Goal: Transaction & Acquisition: Purchase product/service

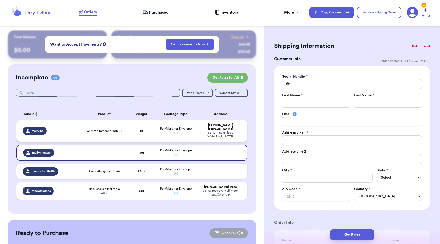
click at [96, 132] on td "XL yireh romper green + 1" at bounding box center [104, 130] width 46 height 21
type input "XL yireh romper green"
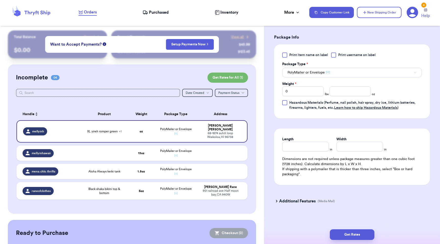
scroll to position [230, 0]
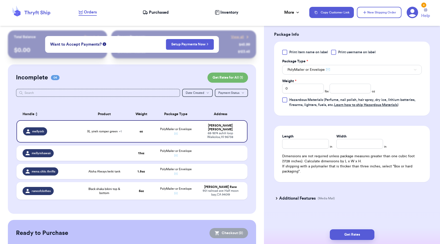
click at [333, 50] on div at bounding box center [333, 52] width 5 height 5
click at [0, 0] on input "Print username on label" at bounding box center [0, 0] width 0 height 0
click at [345, 89] on input "number" at bounding box center [350, 89] width 42 height 10
type input "13"
click at [363, 124] on form "Shipping Information Delete Label Customer Info Order created: [DATE] 03:38 AM …" at bounding box center [352, 10] width 156 height 397
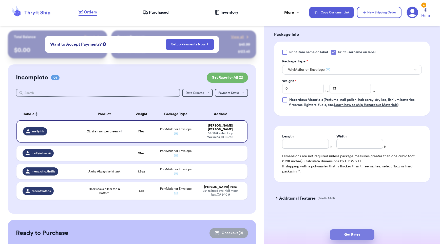
click at [362, 235] on button "Get Rates" at bounding box center [352, 234] width 45 height 11
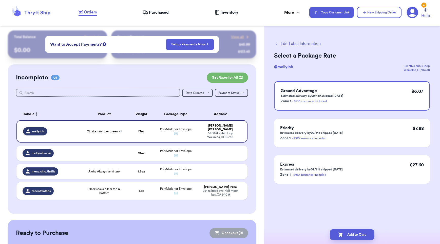
scroll to position [0, 0]
click at [283, 44] on button "Edit Label Information" at bounding box center [297, 44] width 47 height 6
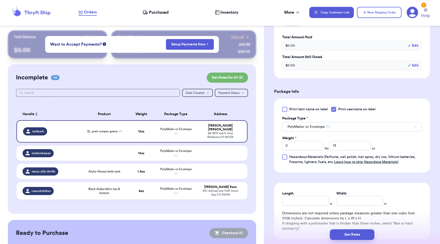
scroll to position [230, 0]
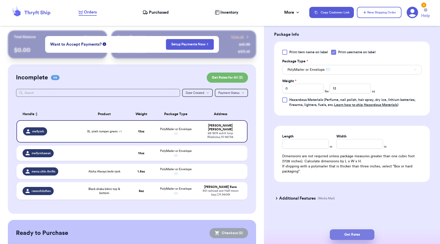
click at [350, 233] on button "Get Rates" at bounding box center [352, 234] width 45 height 11
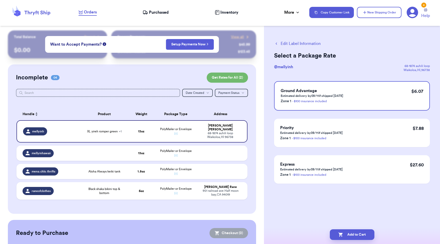
scroll to position [0, 0]
click at [363, 233] on button "Add to Cart" at bounding box center [352, 234] width 45 height 11
checkbox input "true"
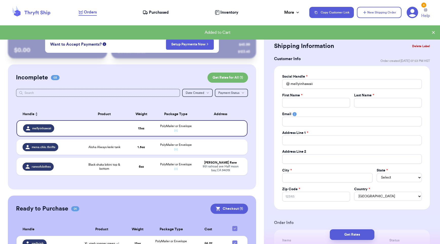
click at [415, 46] on button "Delete Label" at bounding box center [421, 46] width 22 height 11
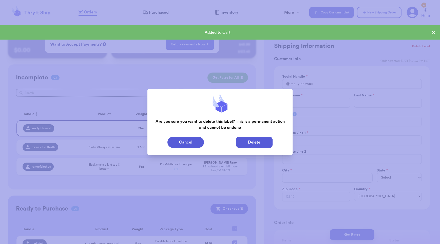
click at [255, 143] on button "Delete" at bounding box center [254, 142] width 36 height 11
type input "Aloha Always keiki tank"
type input "1.5"
type input "mena.chlo.thrifts"
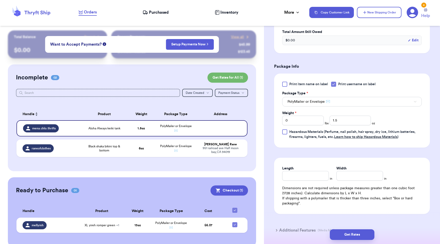
scroll to position [295, 0]
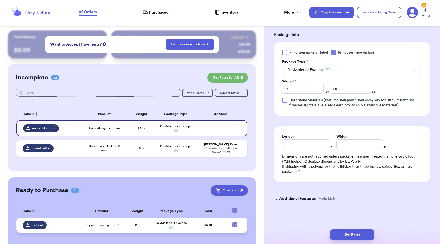
click at [62, 227] on div "mellyinh" at bounding box center [50, 225] width 54 height 8
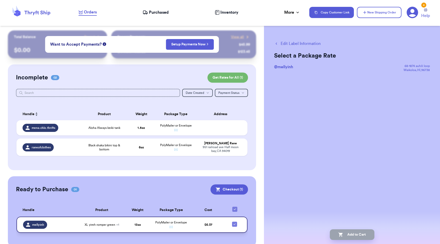
scroll to position [0, 0]
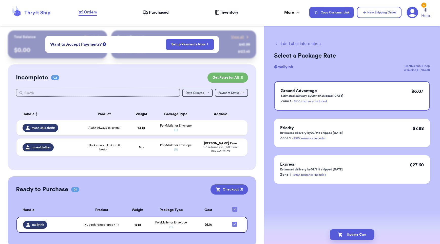
click at [288, 45] on button "Edit Label Information" at bounding box center [297, 44] width 47 height 6
checkbox input "false"
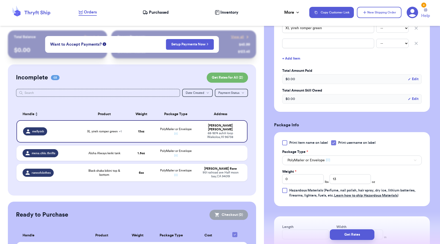
scroll to position [230, 0]
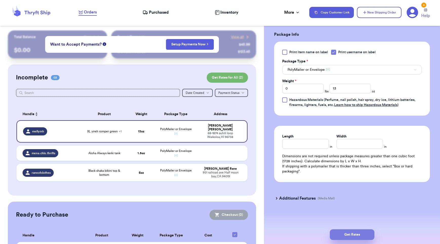
click at [345, 235] on button "Get Rates" at bounding box center [352, 234] width 45 height 11
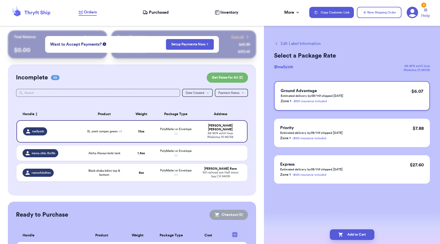
click at [344, 95] on div "Ground Advantage Estimated delivery by 09/11 if shipped [DATE] Zone 1 - $100 in…" at bounding box center [352, 95] width 156 height 29
click at [366, 229] on button "Add to Cart" at bounding box center [352, 234] width 45 height 11
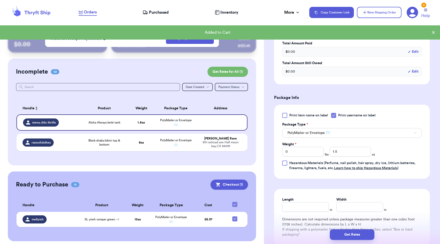
scroll to position [9, 0]
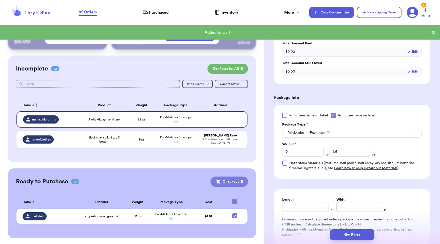
click at [227, 182] on button "Checkout ( 1 )" at bounding box center [228, 181] width 37 height 10
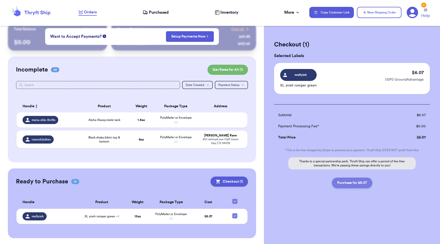
click at [344, 184] on button "Purchase for $6.07" at bounding box center [352, 182] width 41 height 11
checkbox input "false"
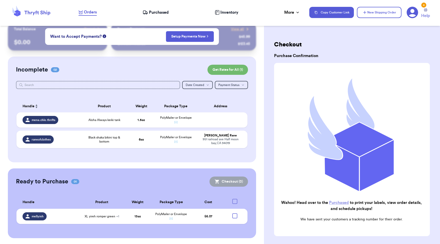
checkbox input "true"
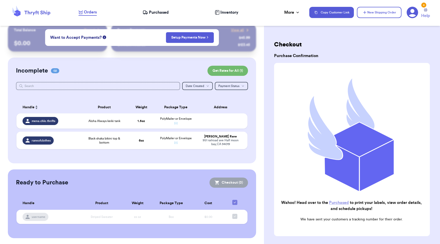
click at [151, 12] on span "Purchased" at bounding box center [159, 12] width 20 height 6
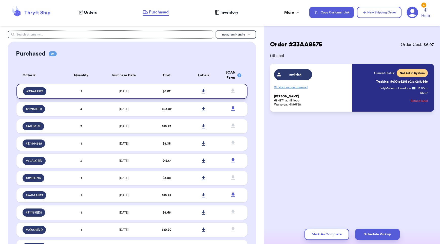
click at [202, 91] on icon at bounding box center [204, 91] width 4 height 5
